Goal: Find specific page/section: Find specific page/section

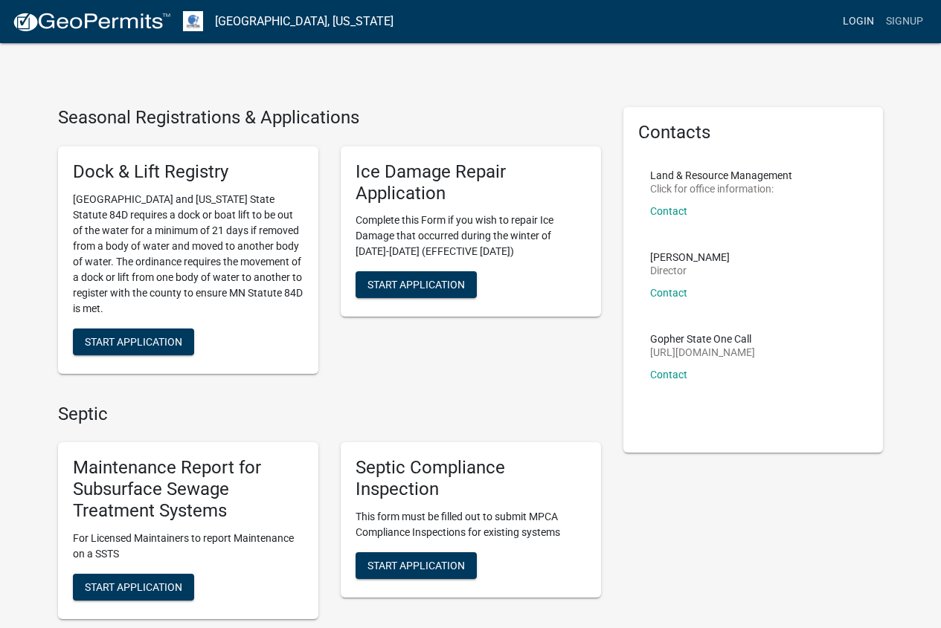
click at [866, 19] on link "Login" at bounding box center [858, 21] width 43 height 28
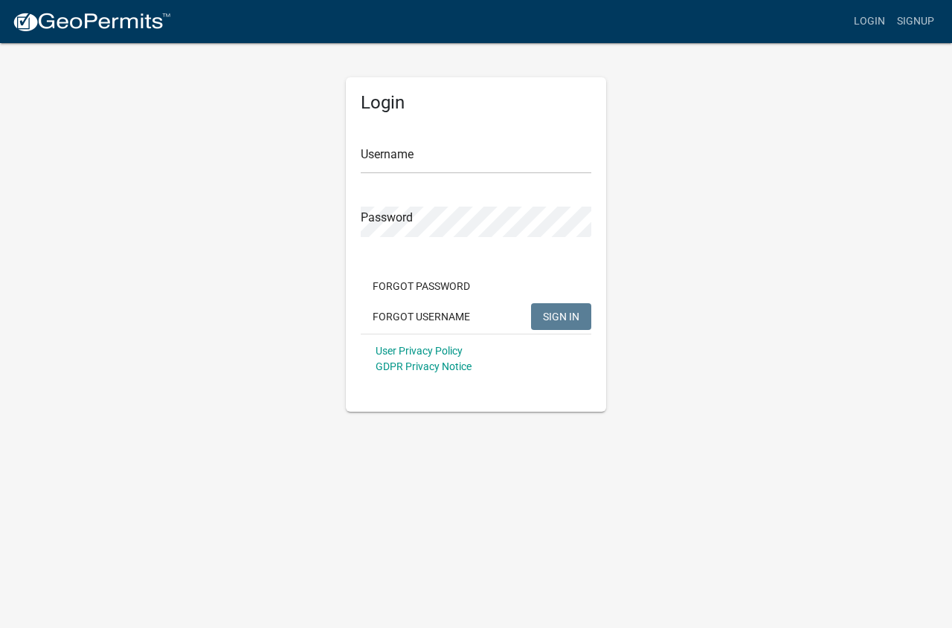
click at [835, 161] on div "Login Username Password Forgot Password Forgot Username SIGN IN User Privacy Po…" at bounding box center [476, 227] width 848 height 370
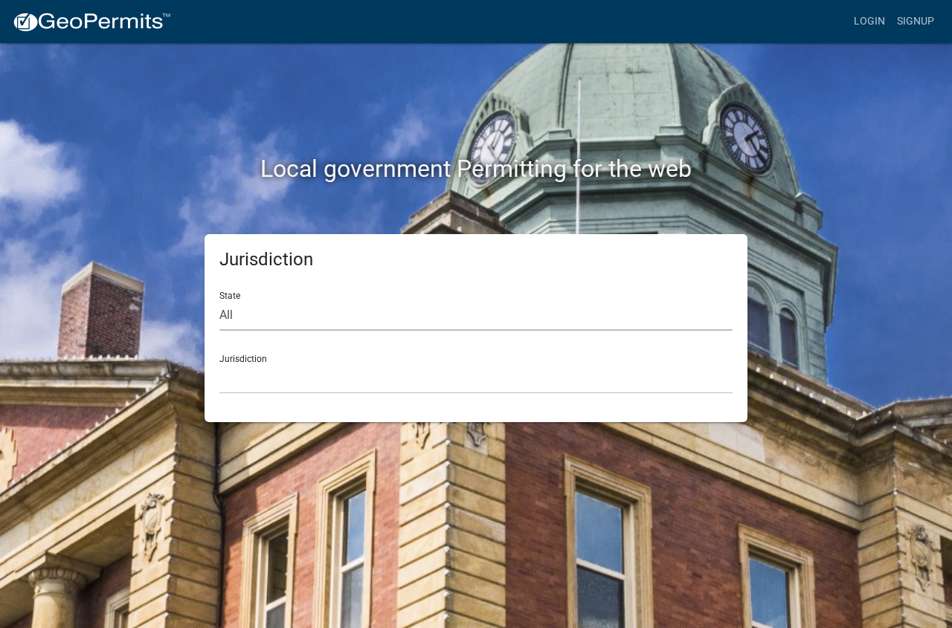
click at [242, 319] on select "All [US_STATE] [US_STATE] [US_STATE] [US_STATE] [US_STATE] [US_STATE] [US_STATE…" at bounding box center [475, 315] width 513 height 30
select select "[US_STATE]"
click at [219, 300] on select "All [US_STATE] [US_STATE] [US_STATE] [US_STATE] [US_STATE] [US_STATE] [US_STATE…" at bounding box center [475, 315] width 513 height 30
click at [281, 382] on select "[GEOGRAPHIC_DATA], [US_STATE] [GEOGRAPHIC_DATA], [US_STATE] [GEOGRAPHIC_DATA], …" at bounding box center [475, 379] width 513 height 30
